Goal: Task Accomplishment & Management: Use online tool/utility

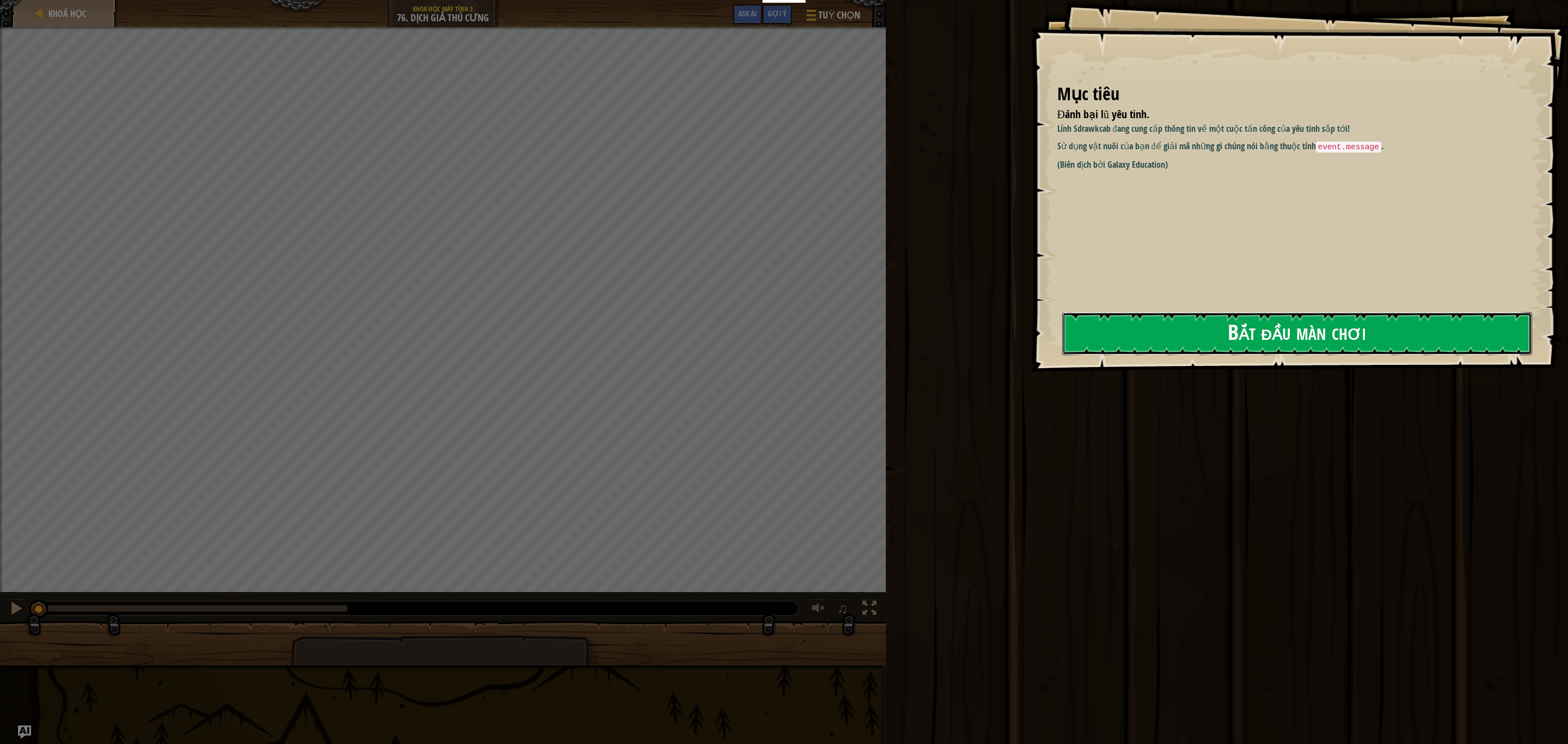
click at [1224, 334] on button "Bắt đầu màn chơi" at bounding box center [1297, 334] width 470 height 43
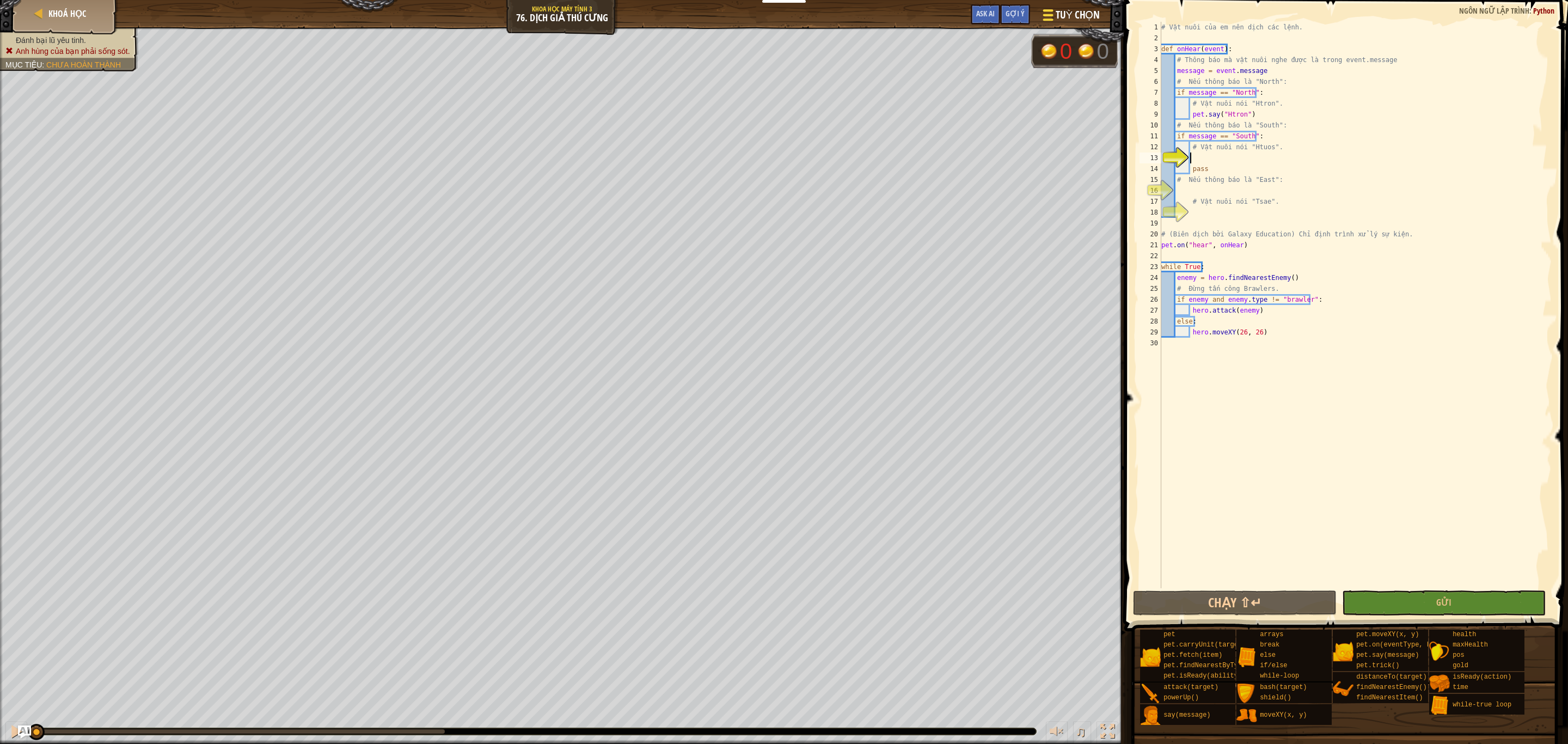
click at [1091, 7] on button "Tuỳ chọn" at bounding box center [1070, 17] width 72 height 27
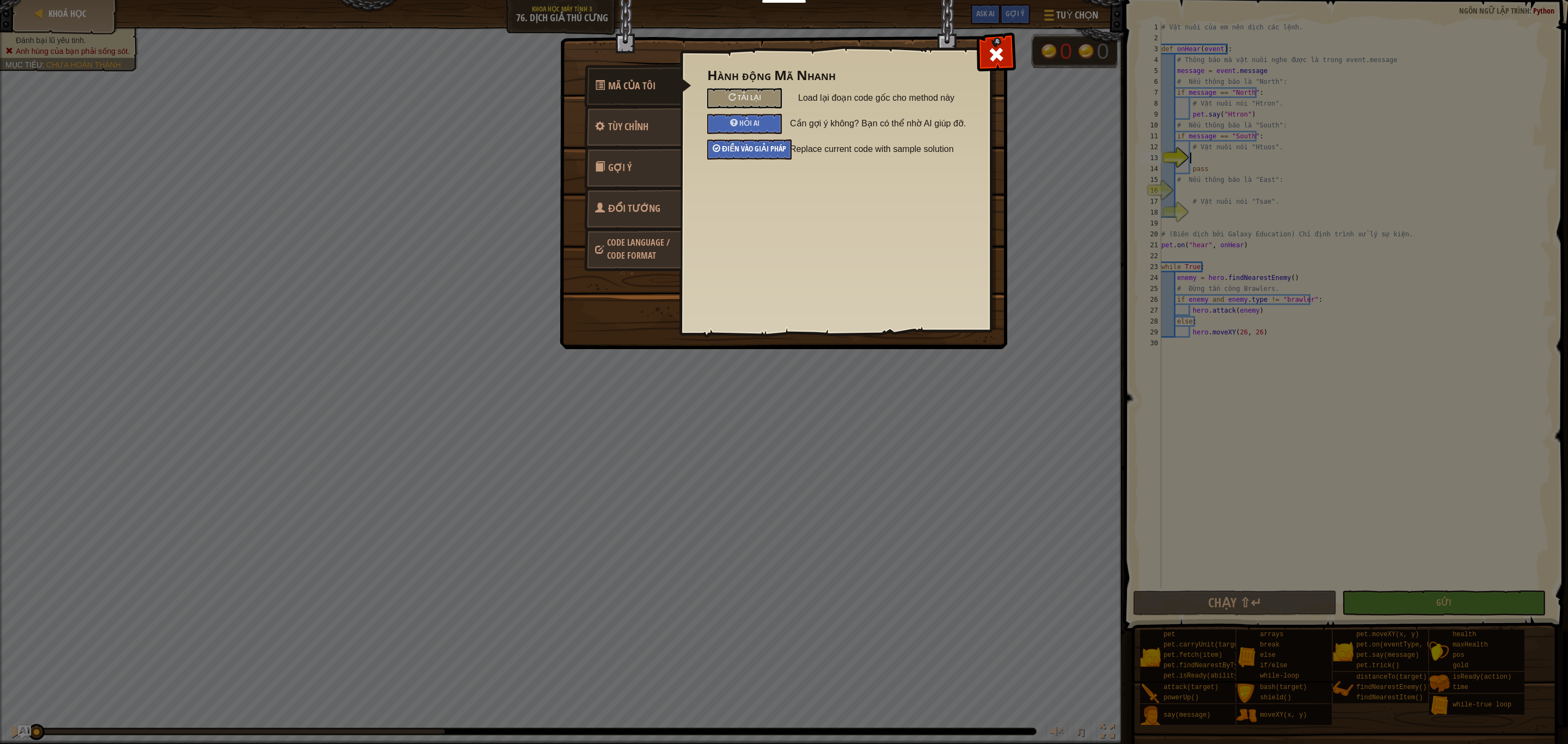
click at [774, 152] on span "Điền vào giải pháp" at bounding box center [754, 148] width 65 height 10
click at [1045, 259] on div "Mã Của Tôi Tùy chỉnh Gợi ý Đổi Tướng Code Language / Code Format Hành động Mã N…" at bounding box center [784, 372] width 1568 height 744
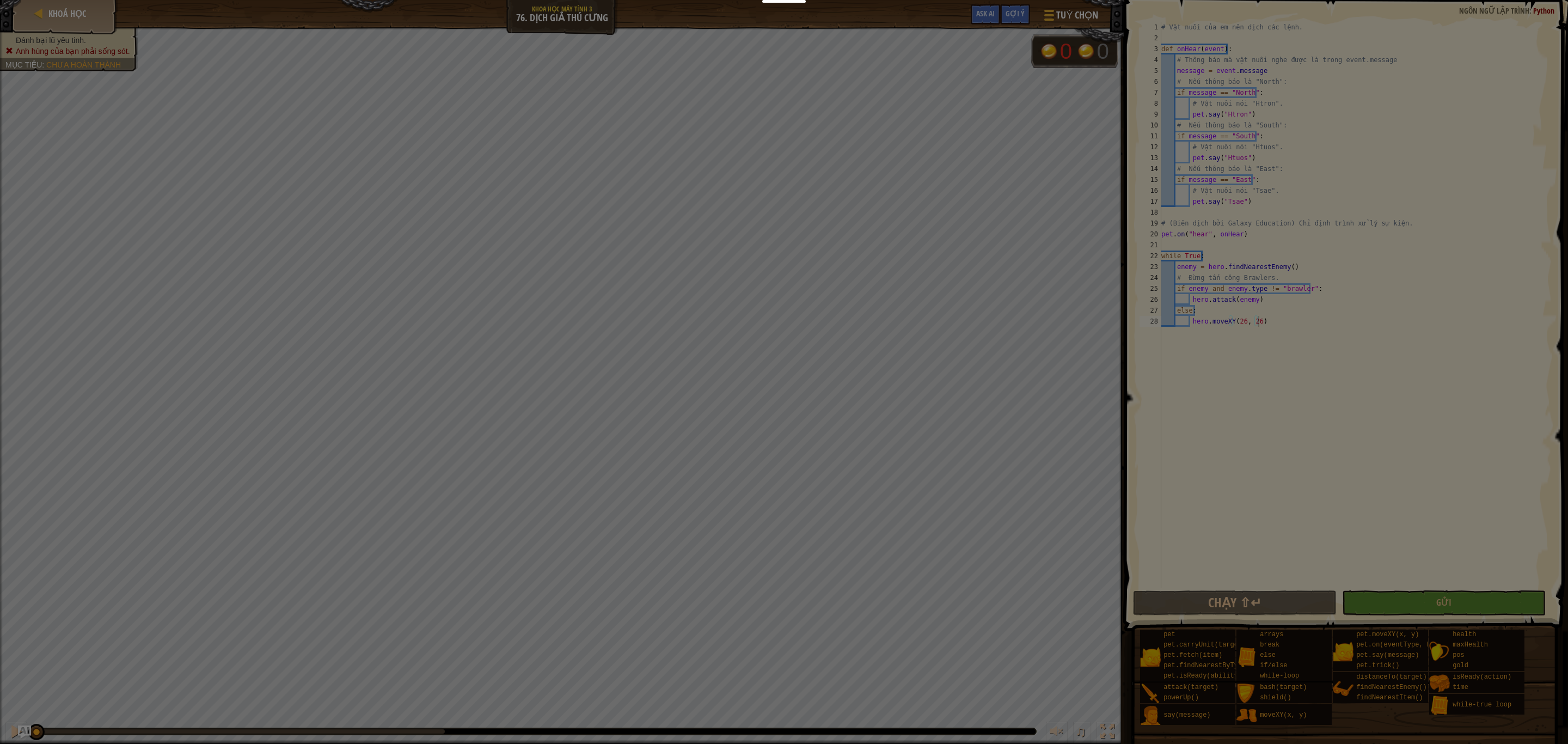
type textarea "hero.moveXY(26, 26)"
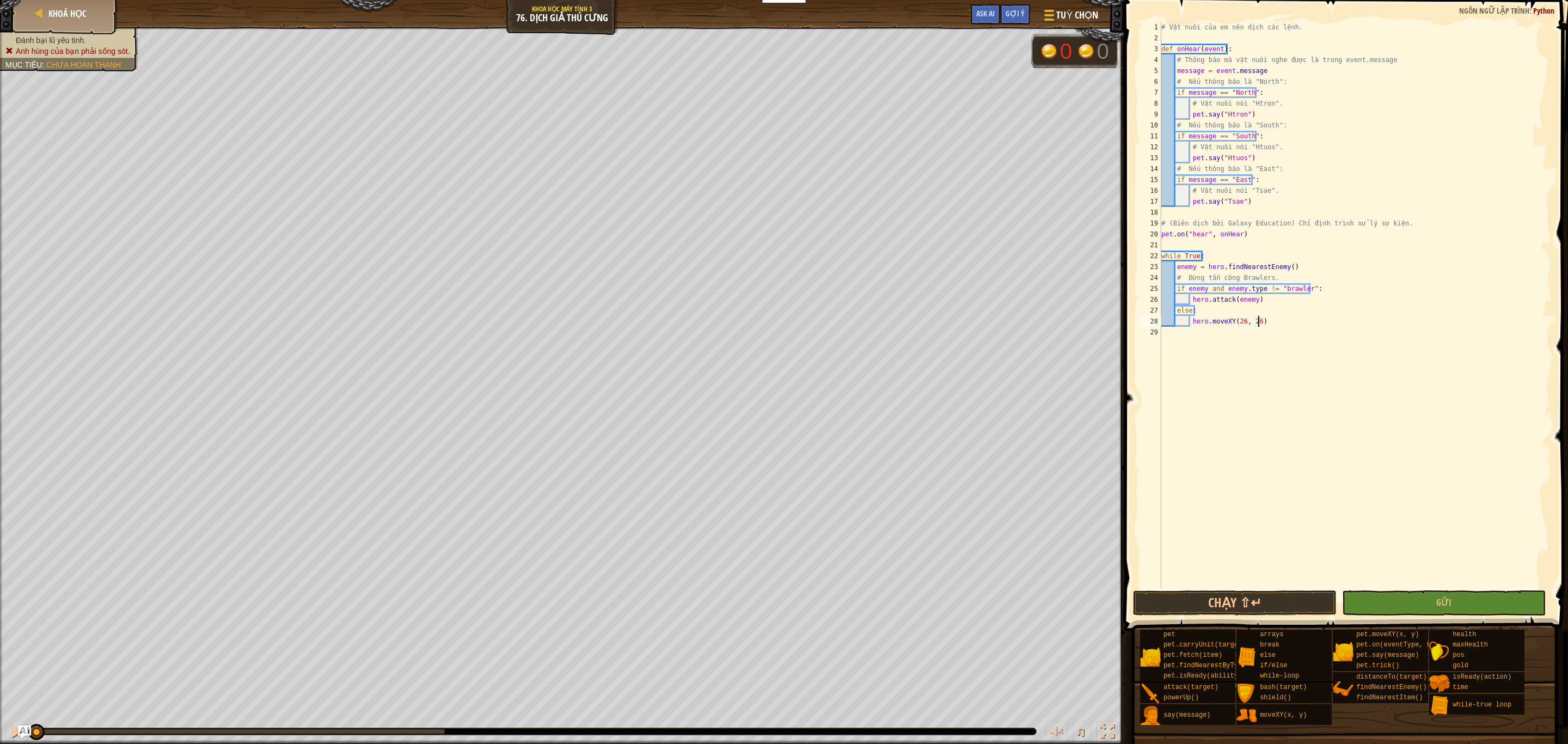
click at [882, 0] on html "Bảng điều khiển của tôi Bảng điều khiển giáo viên CodeCombat Bảng Điều Khiển Gi…" at bounding box center [784, 0] width 1568 height 0
